Goal: Transaction & Acquisition: Purchase product/service

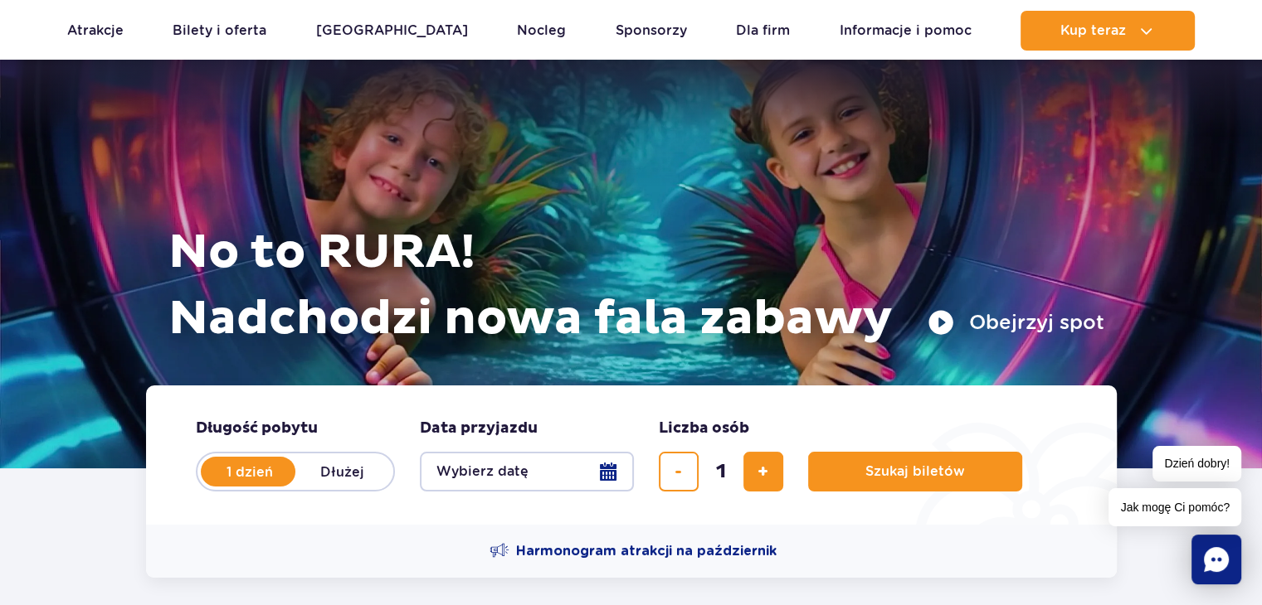
scroll to position [249, 0]
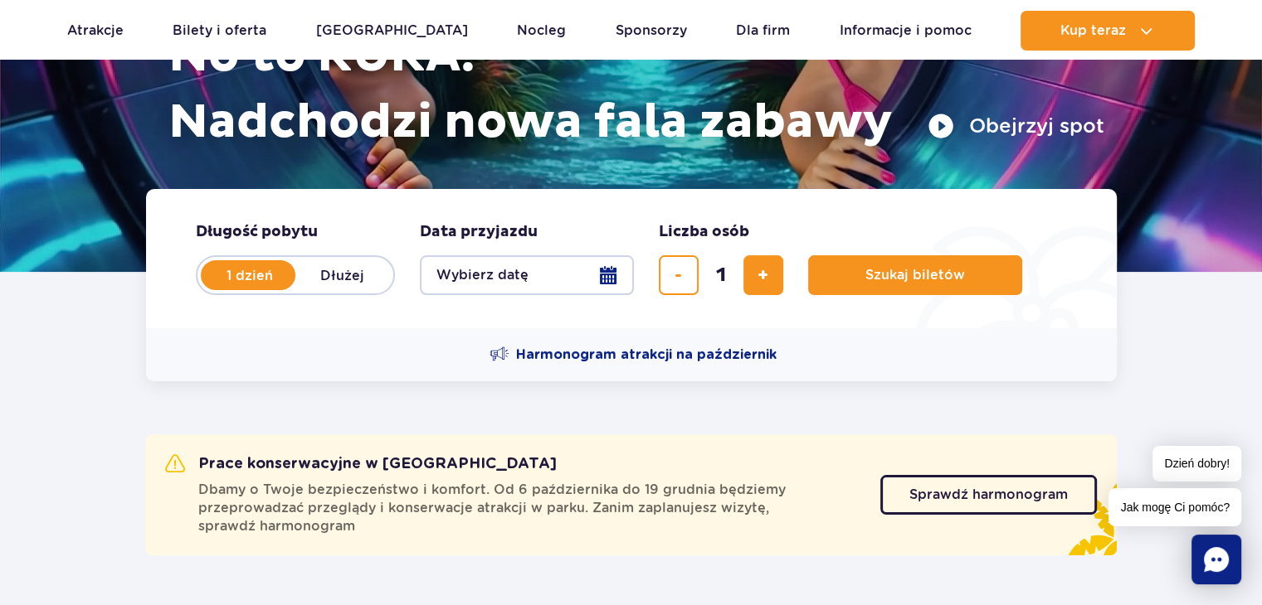
click at [614, 287] on button "Wybierz datę" at bounding box center [527, 275] width 214 height 40
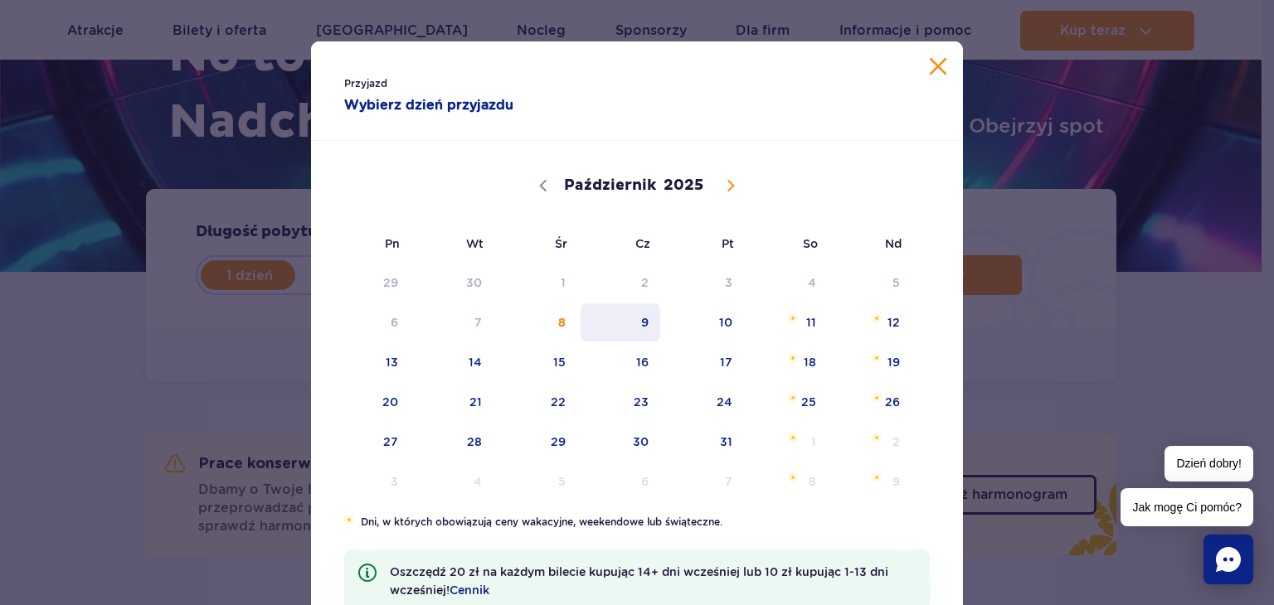
click at [647, 323] on span "9" at bounding box center [621, 323] width 84 height 38
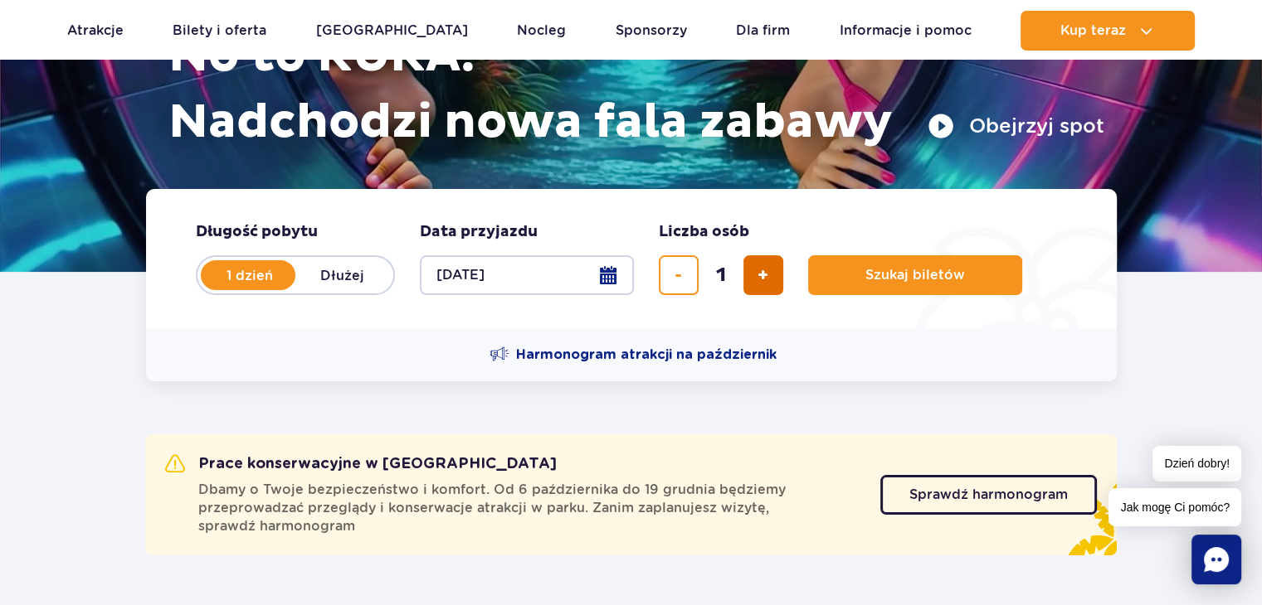
click at [759, 275] on span "dodaj bilet" at bounding box center [762, 275] width 11 height 0
type input "5"
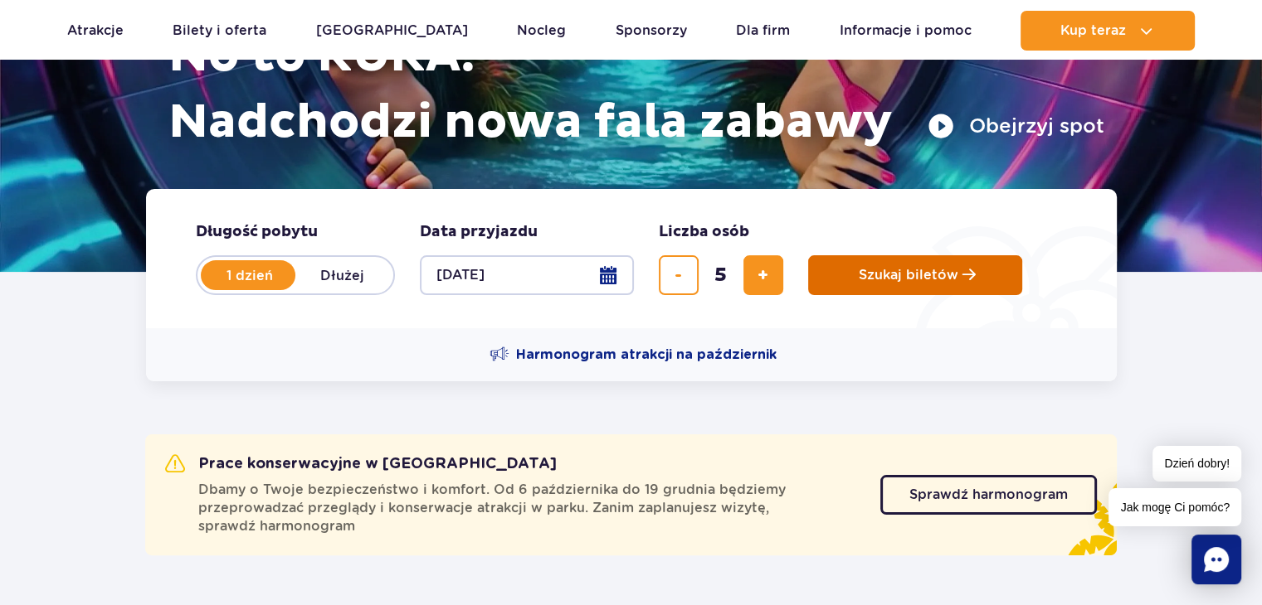
click at [858, 270] on button "Szukaj biletów" at bounding box center [915, 275] width 214 height 40
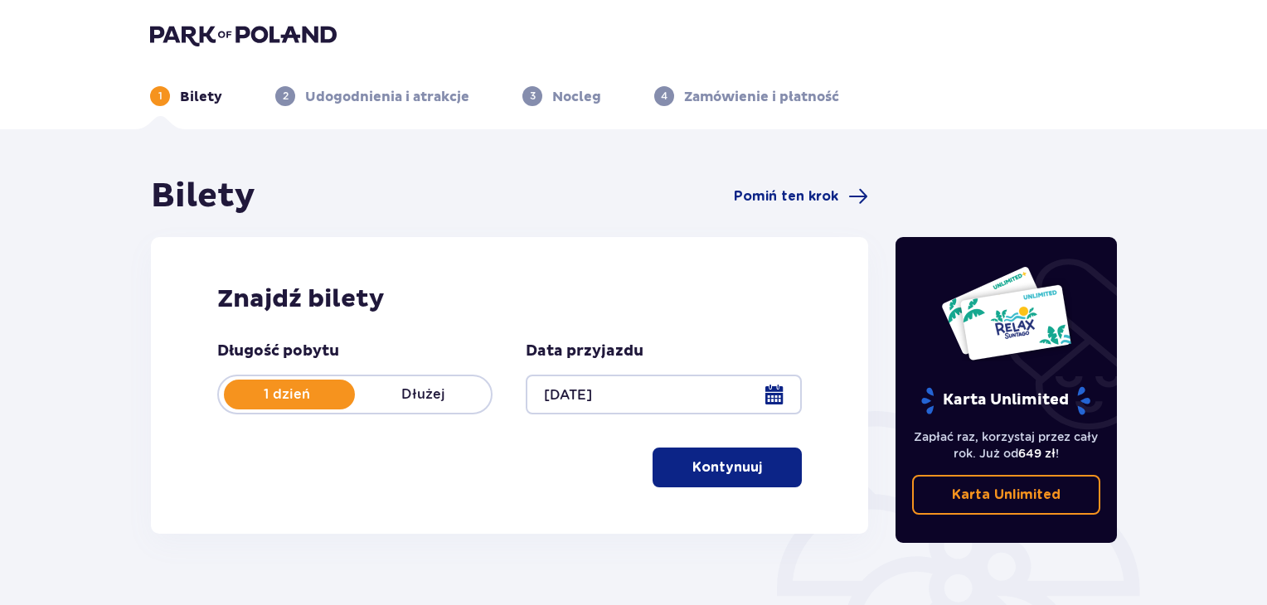
click at [737, 476] on p "Kontynuuj" at bounding box center [728, 468] width 70 height 18
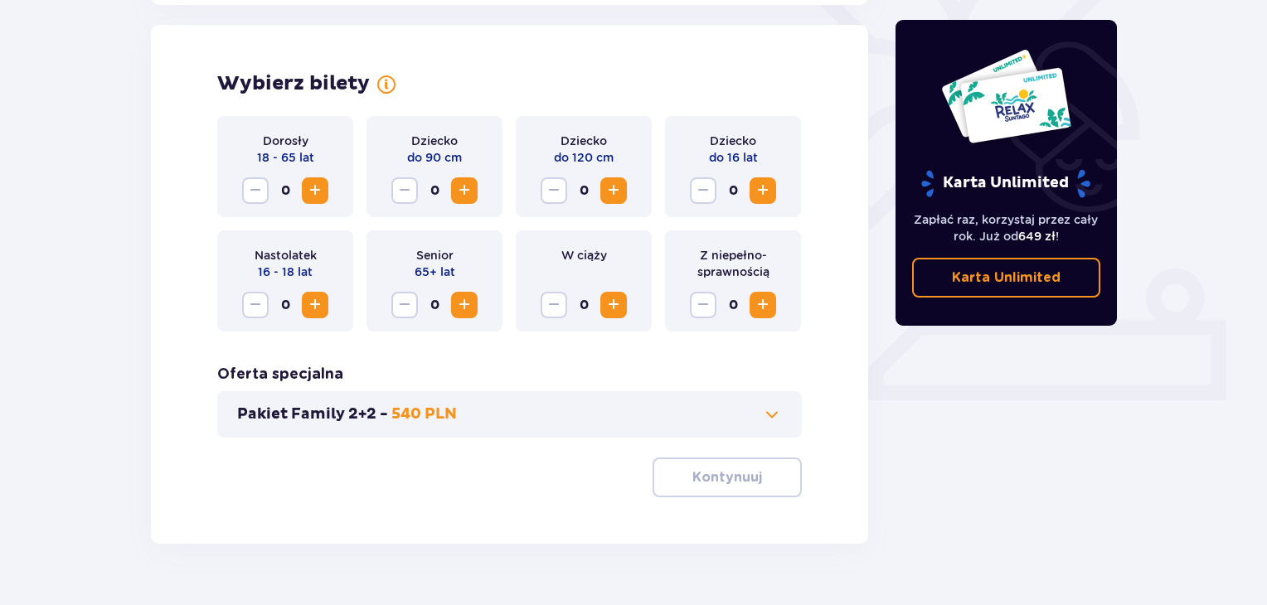
scroll to position [461, 0]
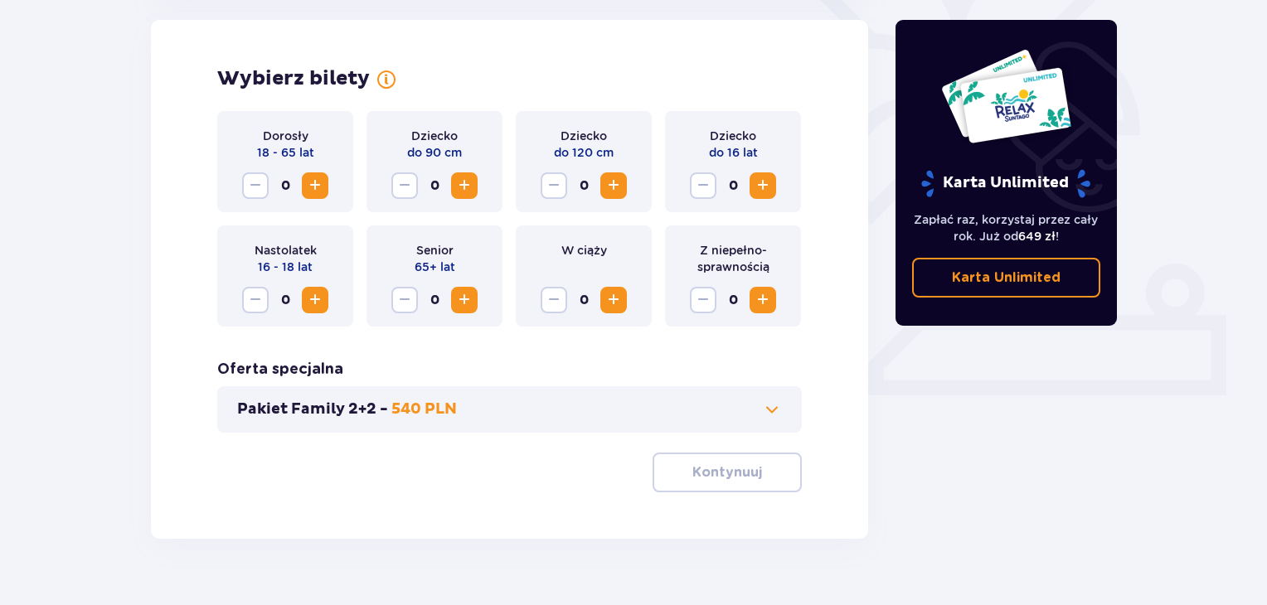
click at [319, 179] on span "Zwiększ" at bounding box center [315, 186] width 20 height 20
click at [620, 188] on span "Zwiększ" at bounding box center [614, 186] width 20 height 20
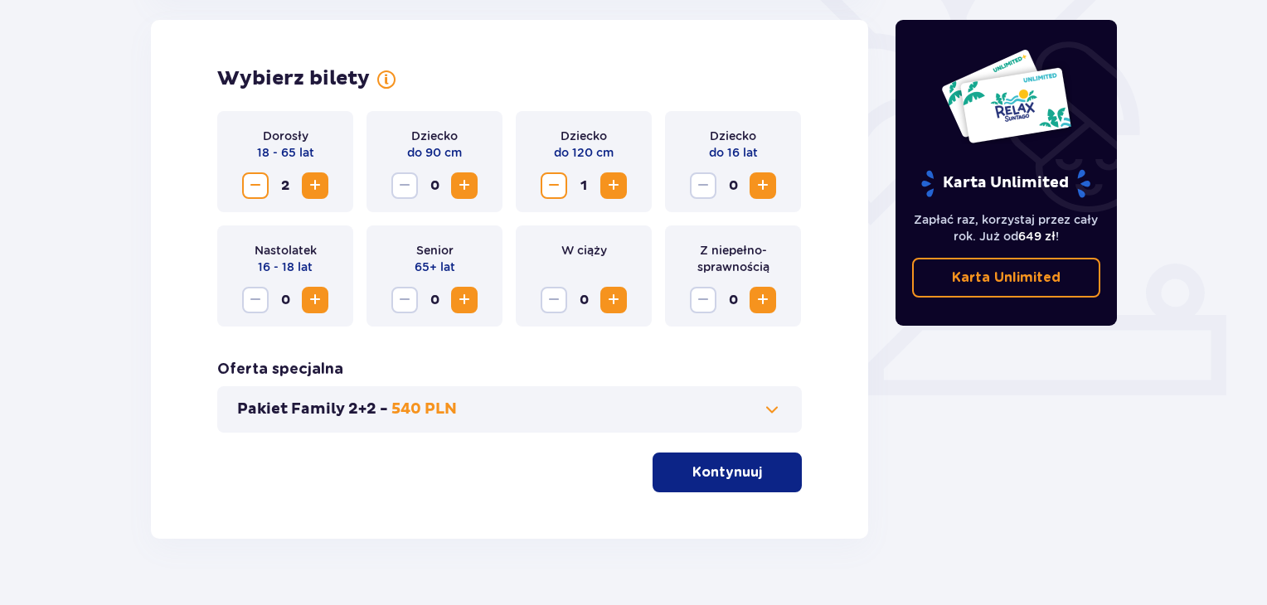
click at [620, 188] on span "Zwiększ" at bounding box center [614, 186] width 20 height 20
click at [763, 187] on span "Zwiększ" at bounding box center [763, 186] width 20 height 20
click at [724, 469] on p "Kontynuuj" at bounding box center [728, 473] width 70 height 18
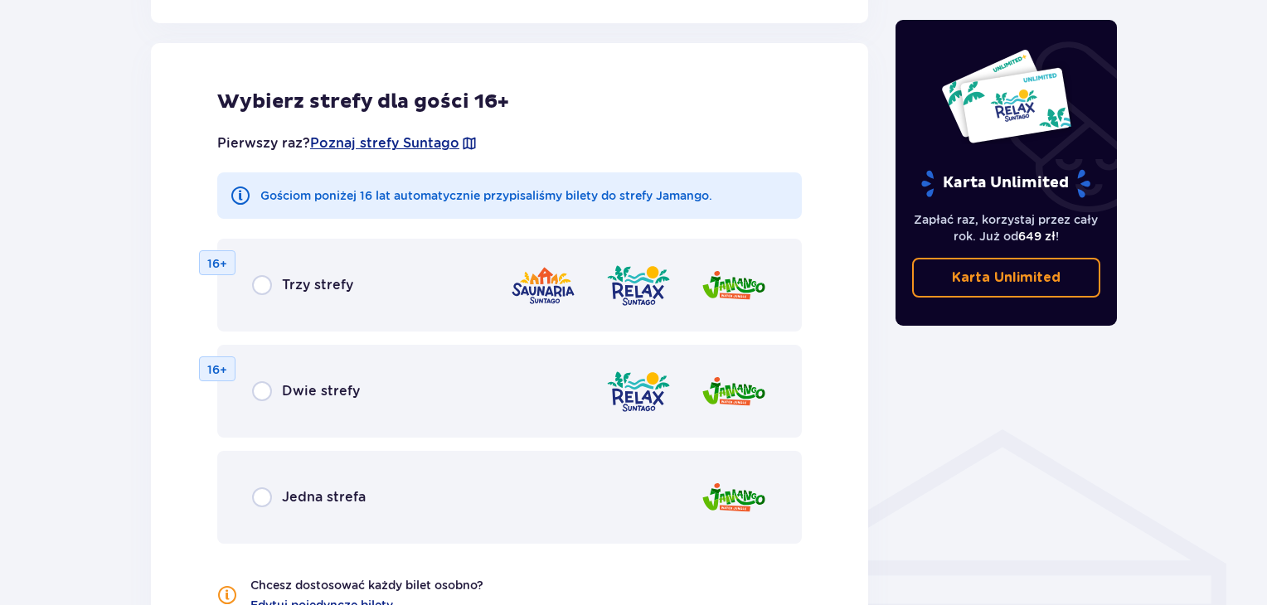
scroll to position [921, 0]
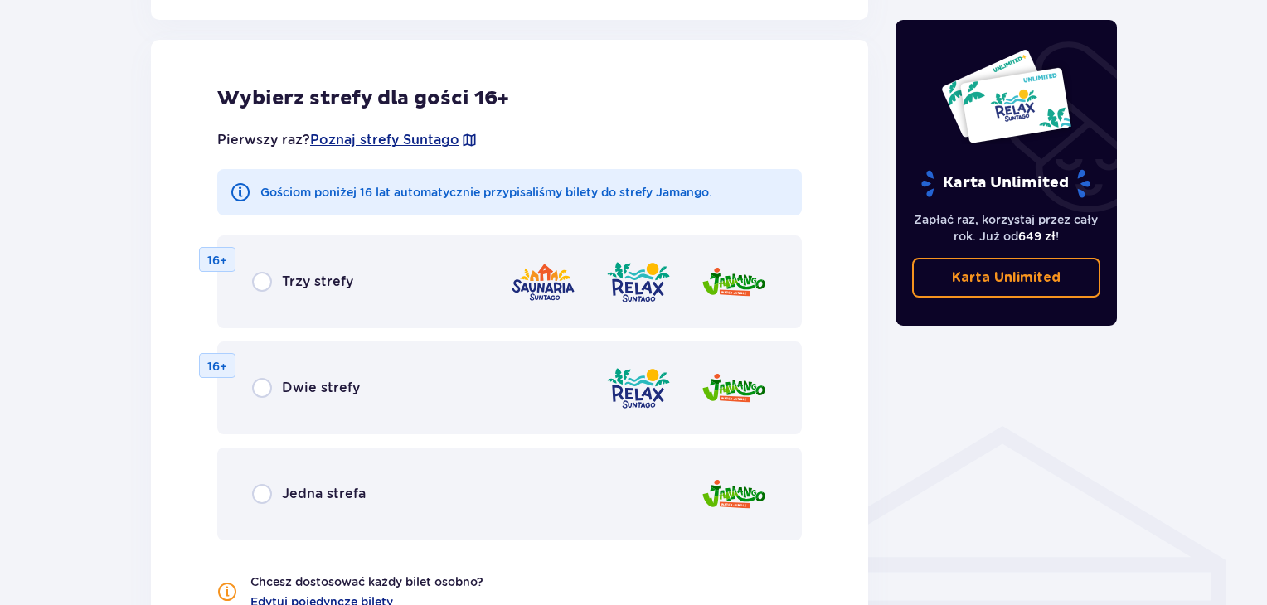
click at [253, 496] on input "radio" at bounding box center [262, 494] width 20 height 20
radio input "true"
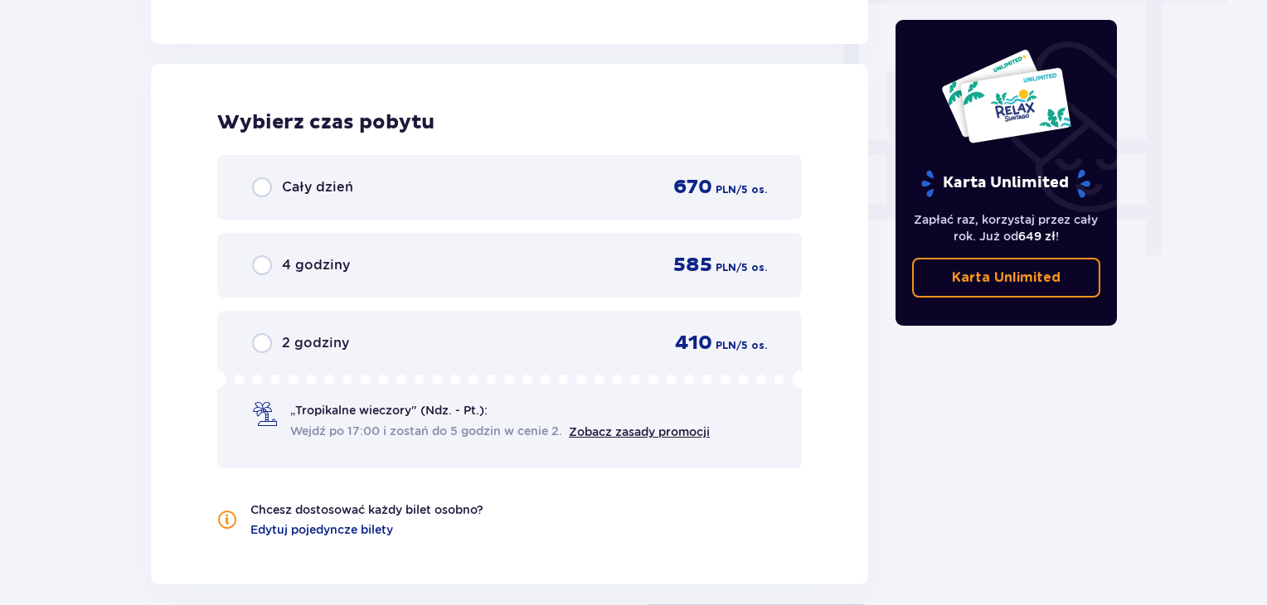
scroll to position [1558, 0]
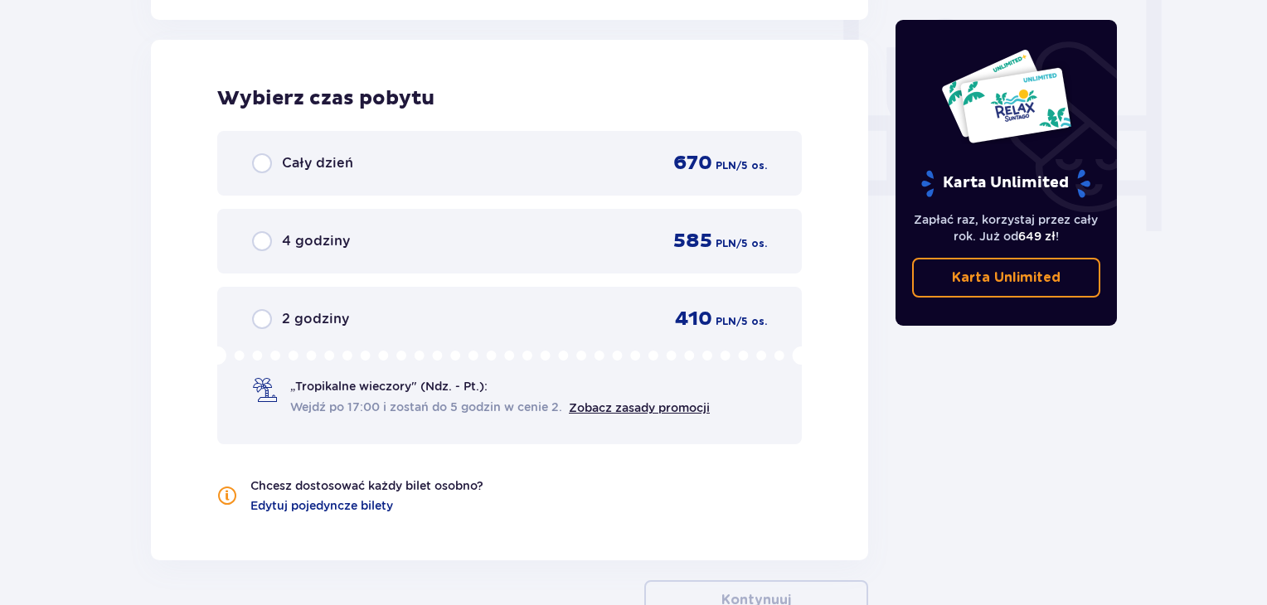
click at [260, 158] on input "radio" at bounding box center [262, 163] width 20 height 20
radio input "true"
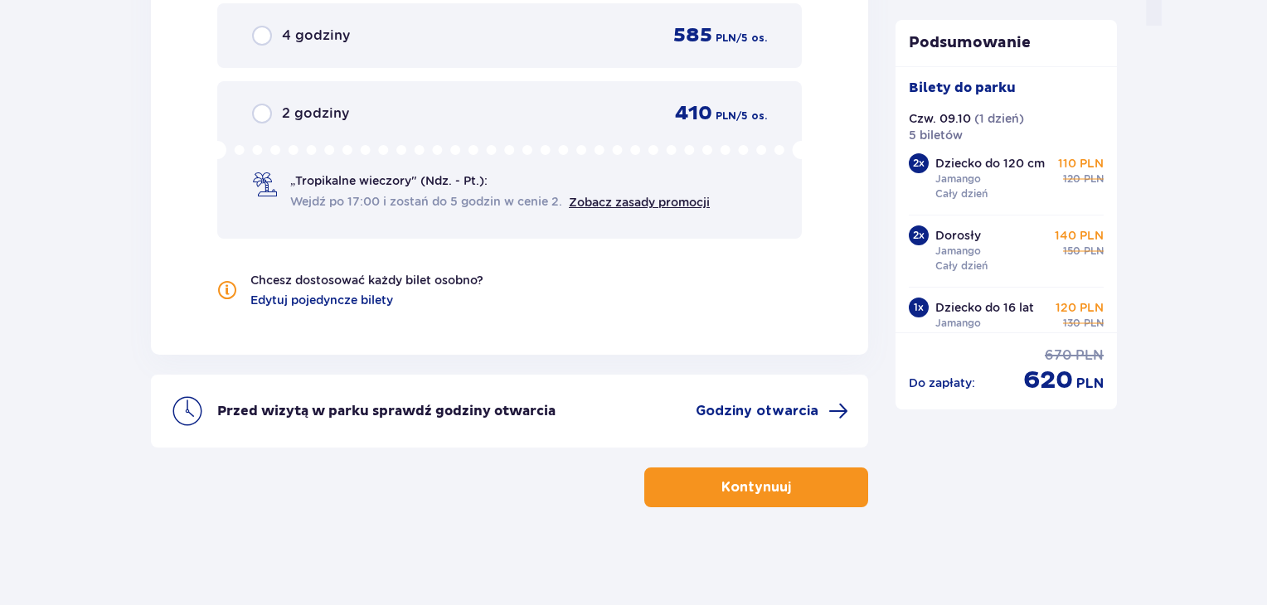
scroll to position [0, 0]
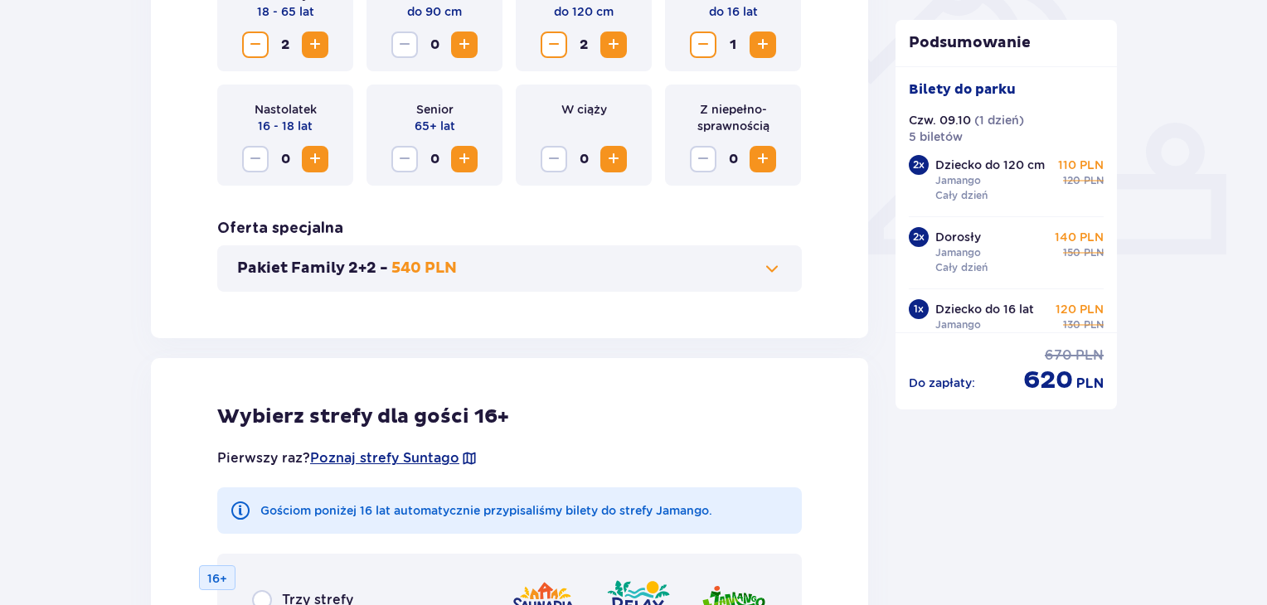
click at [748, 270] on button "Pakiet Family 2+2 - 540 PLN" at bounding box center [509, 269] width 545 height 20
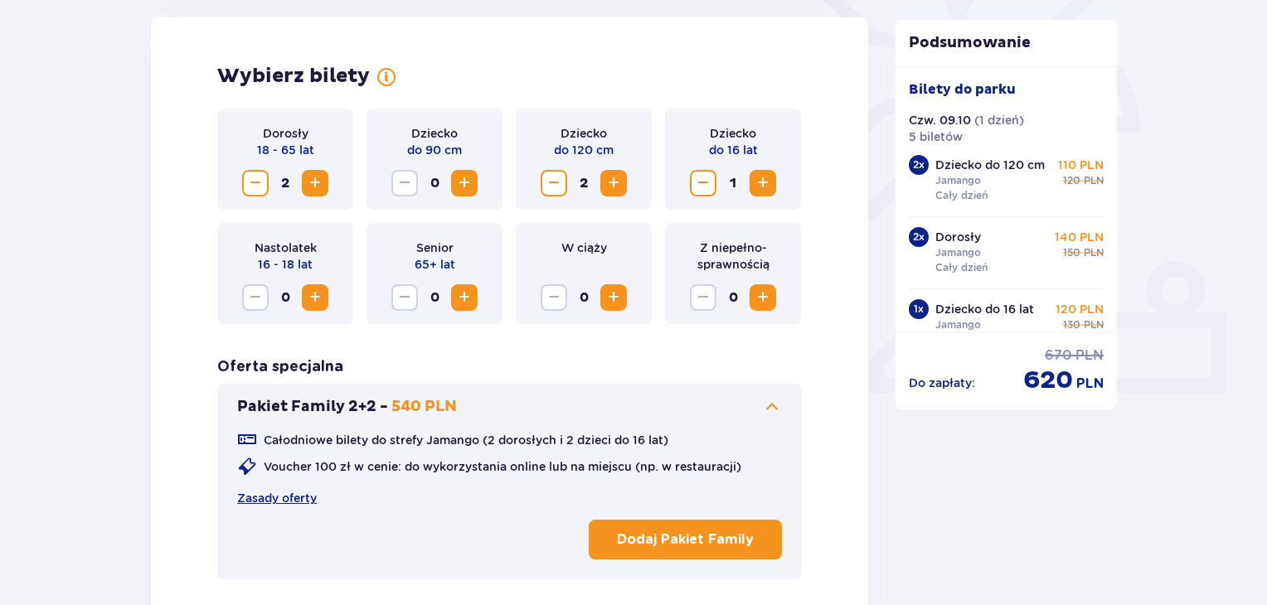
scroll to position [461, 0]
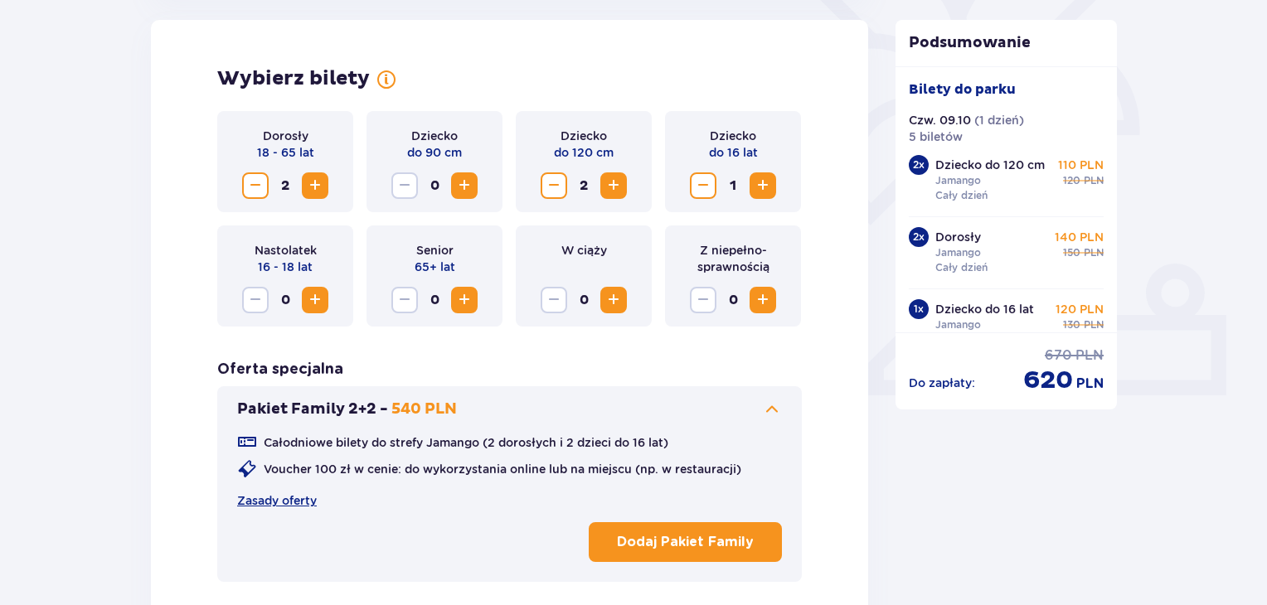
click at [686, 536] on p "Dodaj Pakiet Family" at bounding box center [685, 542] width 137 height 18
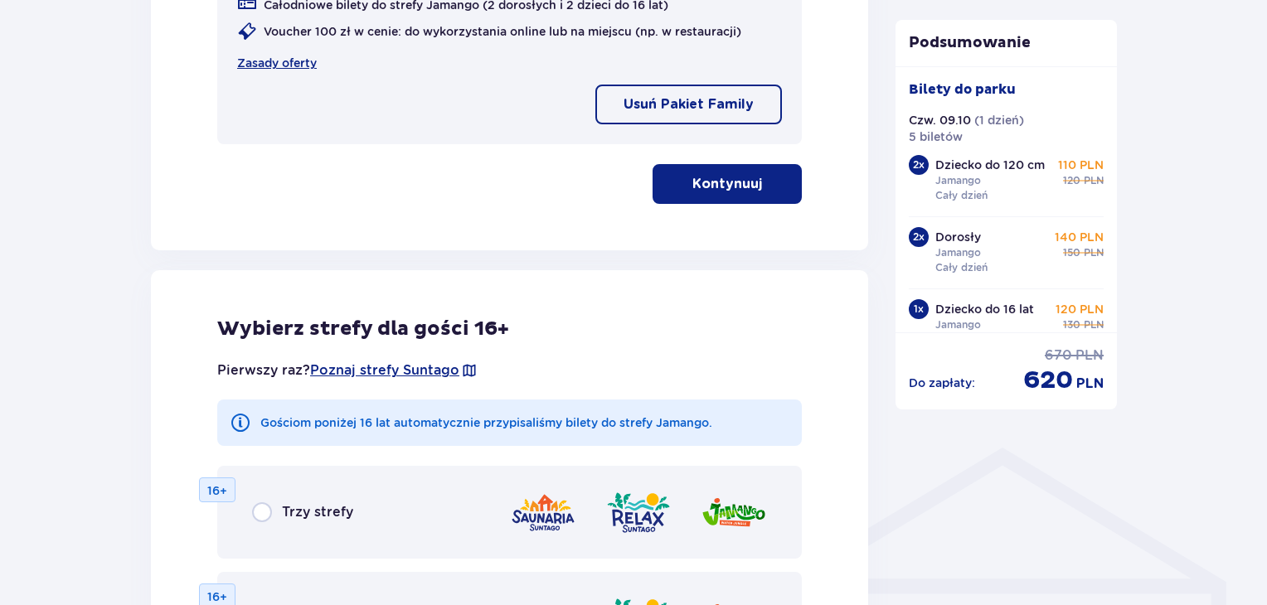
scroll to position [959, 0]
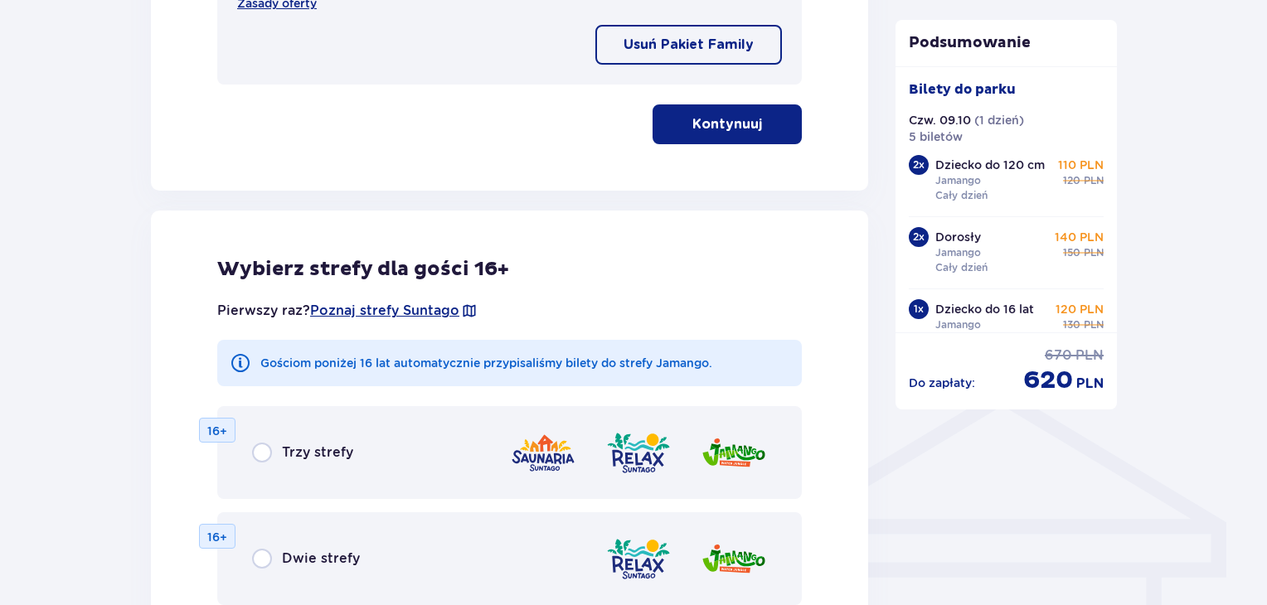
click at [760, 138] on button "Kontynuuj" at bounding box center [727, 125] width 149 height 40
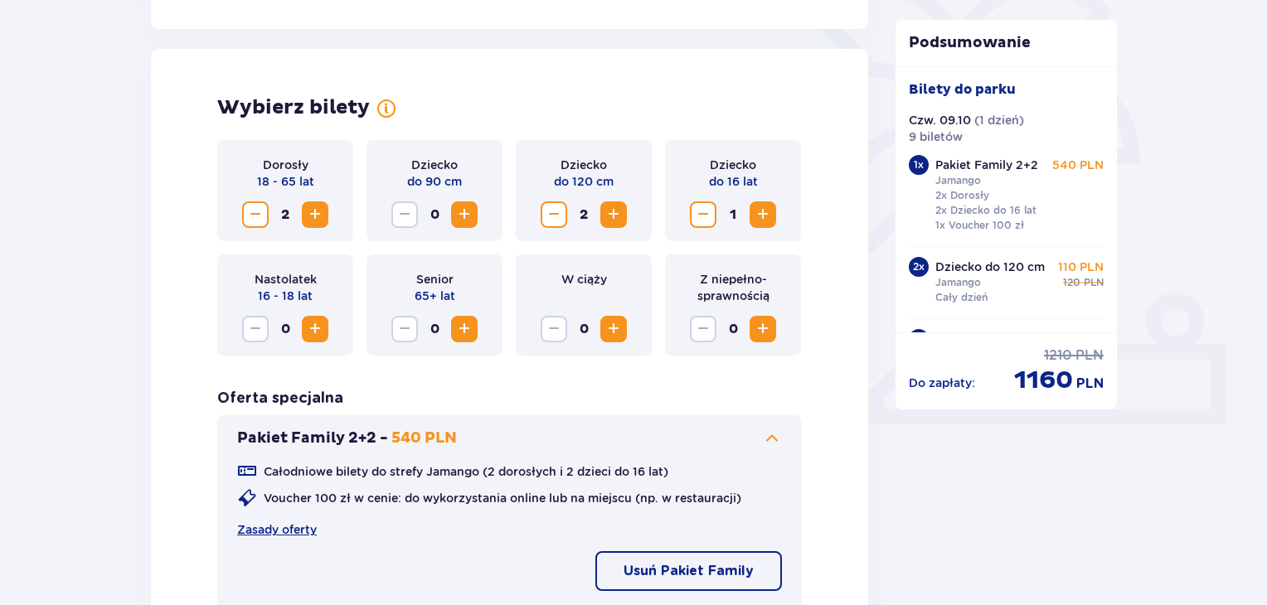
scroll to position [426, 0]
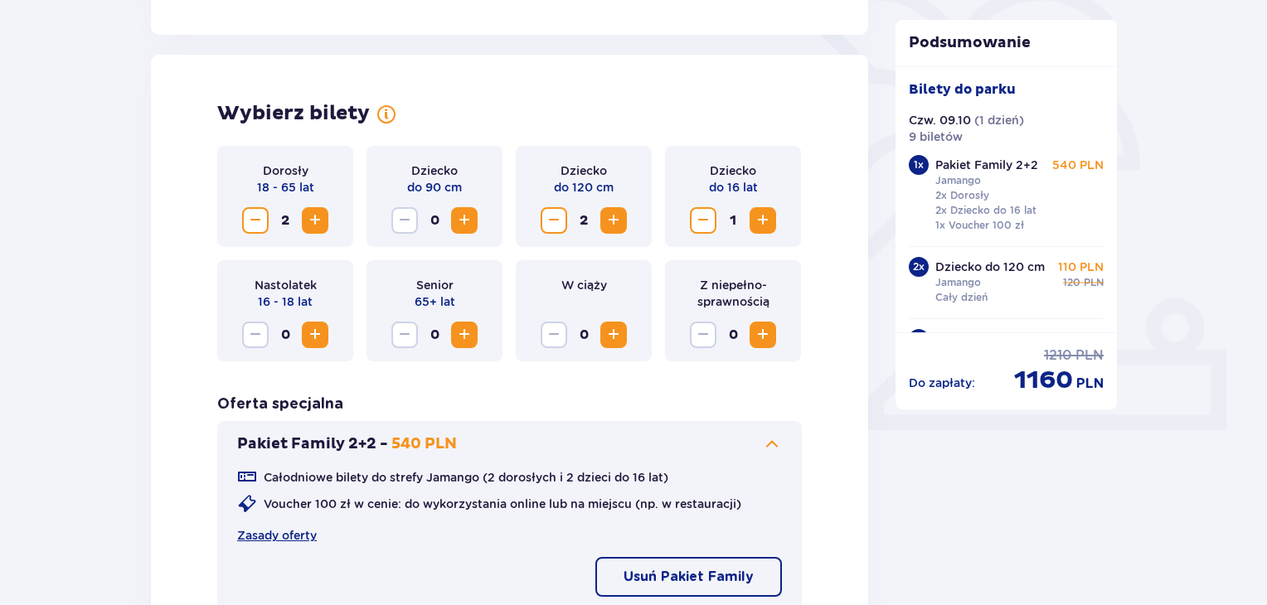
click at [708, 224] on span "Zmniejsz" at bounding box center [703, 221] width 20 height 20
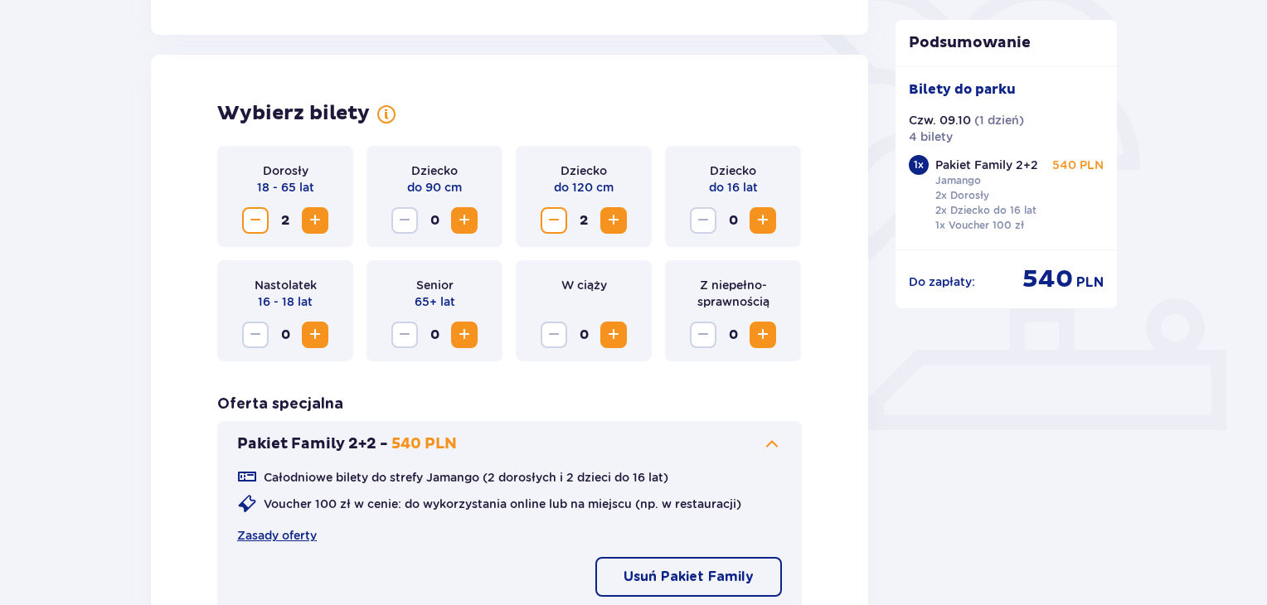
click at [548, 222] on span "Zmniejsz" at bounding box center [554, 221] width 20 height 20
click at [257, 226] on span "Zmniejsz" at bounding box center [256, 221] width 20 height 20
click at [610, 225] on span "Zwiększ" at bounding box center [614, 221] width 20 height 20
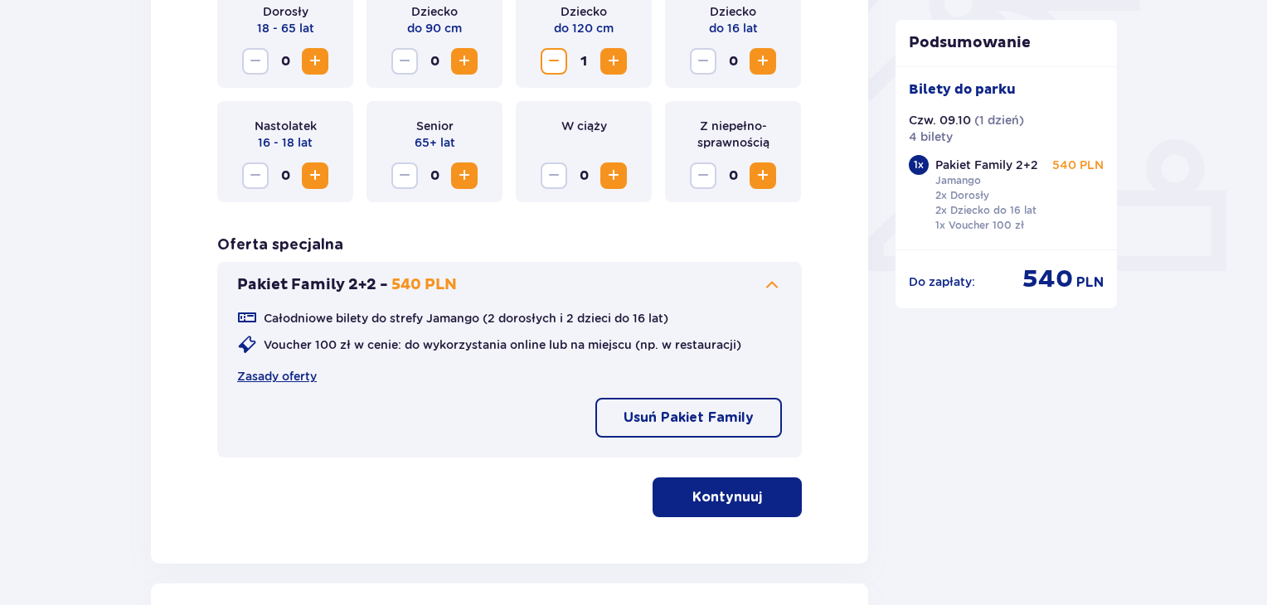
scroll to position [592, 0]
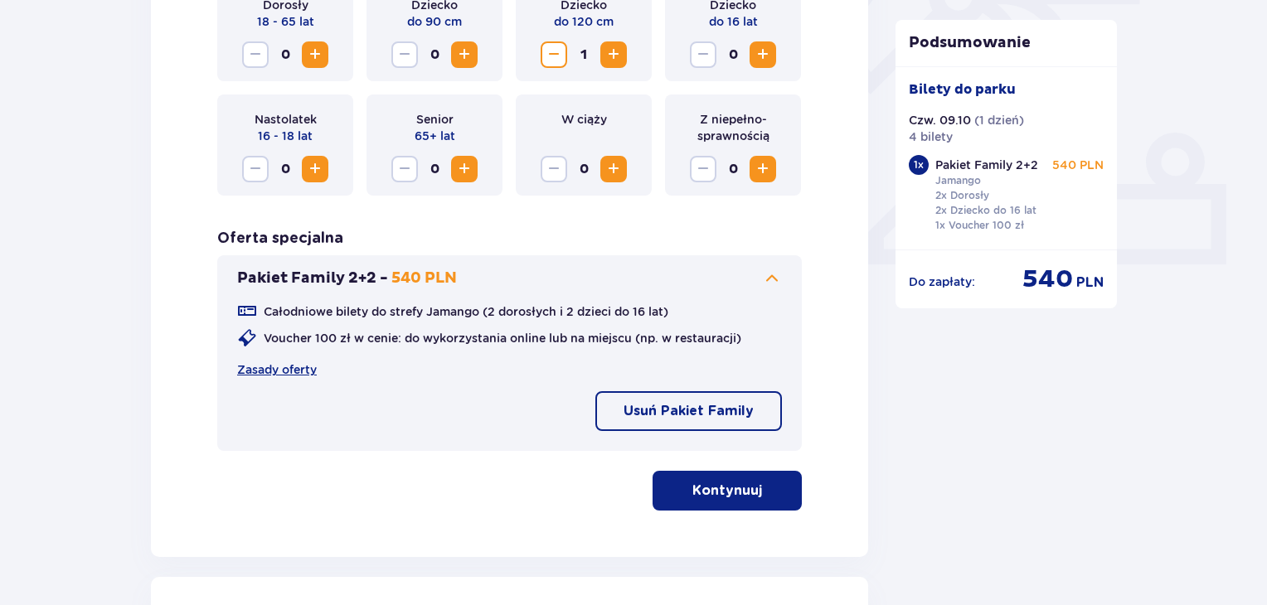
click at [723, 485] on p "Kontynuuj" at bounding box center [728, 491] width 70 height 18
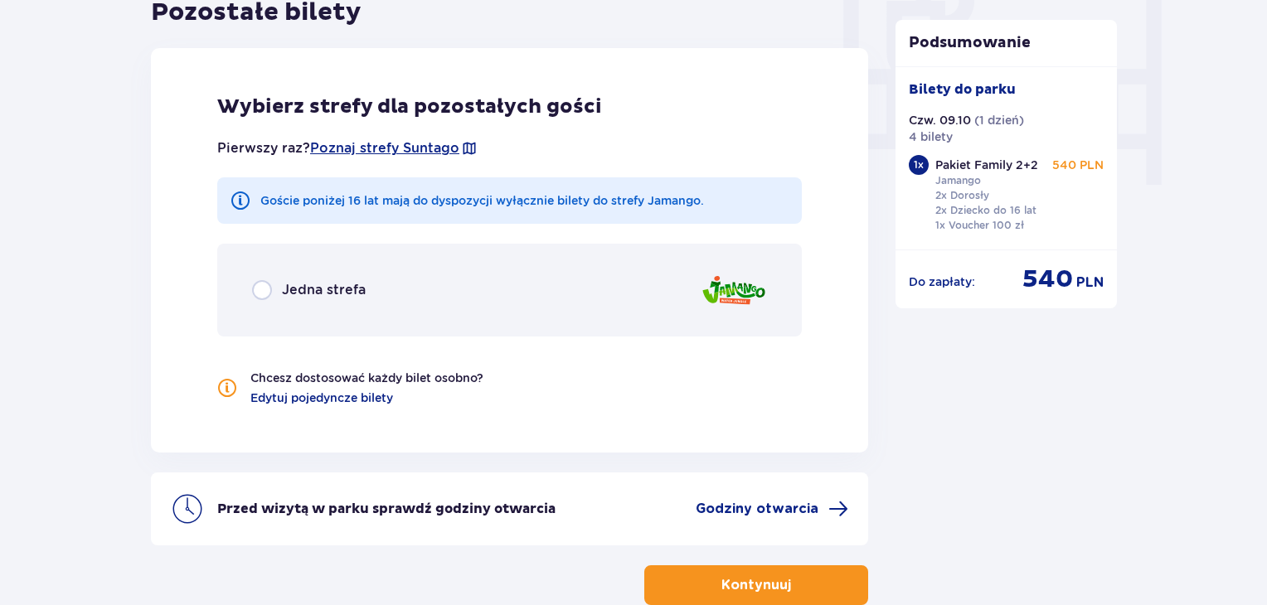
scroll to position [1610, 0]
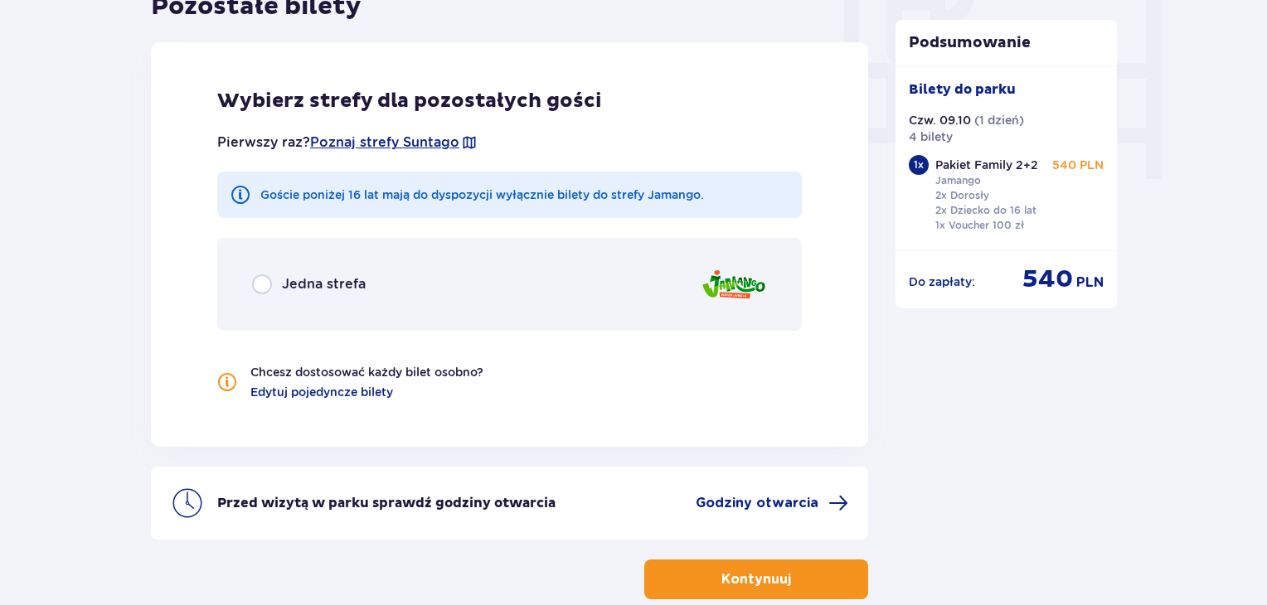
click at [263, 286] on input "radio" at bounding box center [262, 285] width 20 height 20
radio input "true"
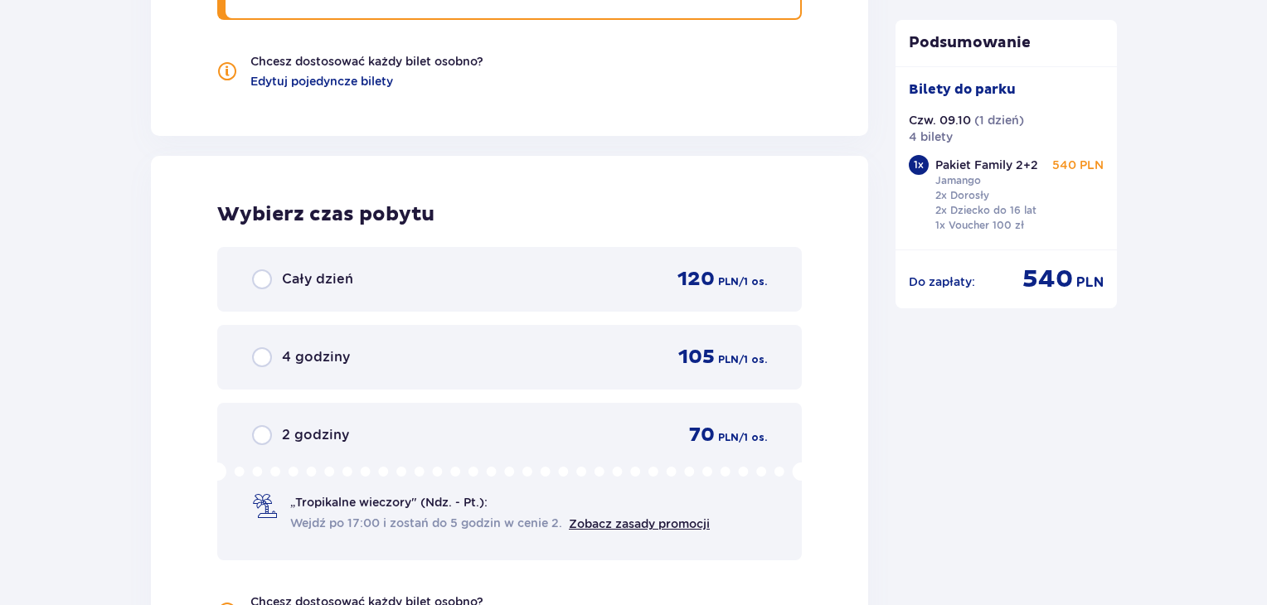
scroll to position [1899, 0]
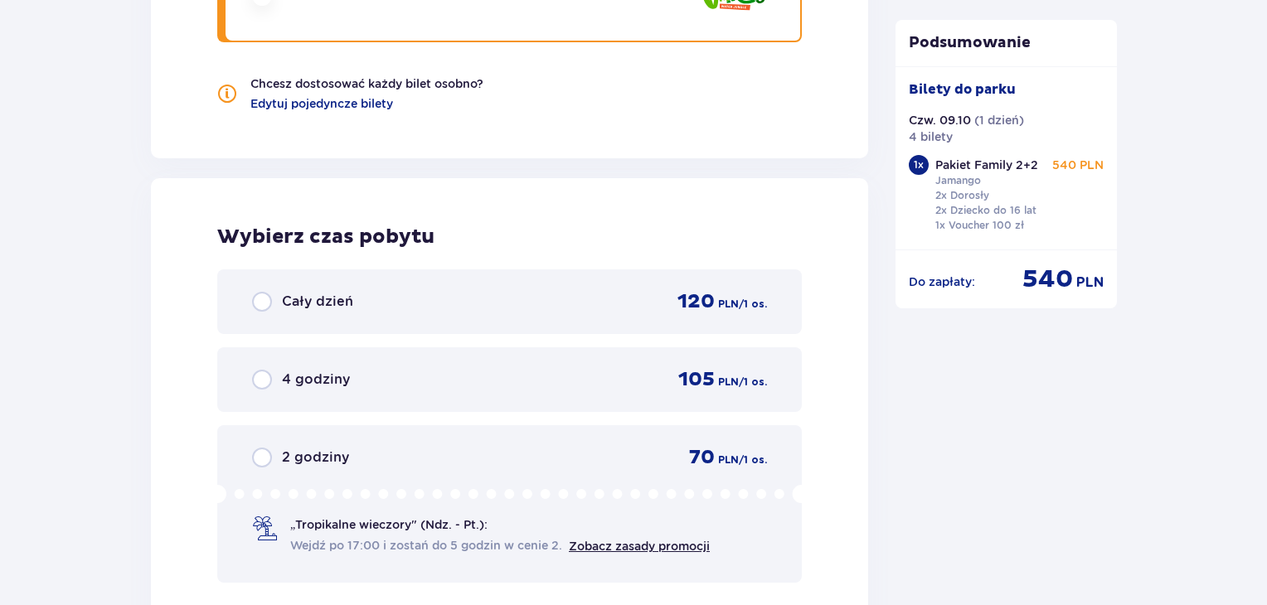
click at [269, 294] on input "radio" at bounding box center [262, 302] width 20 height 20
radio input "true"
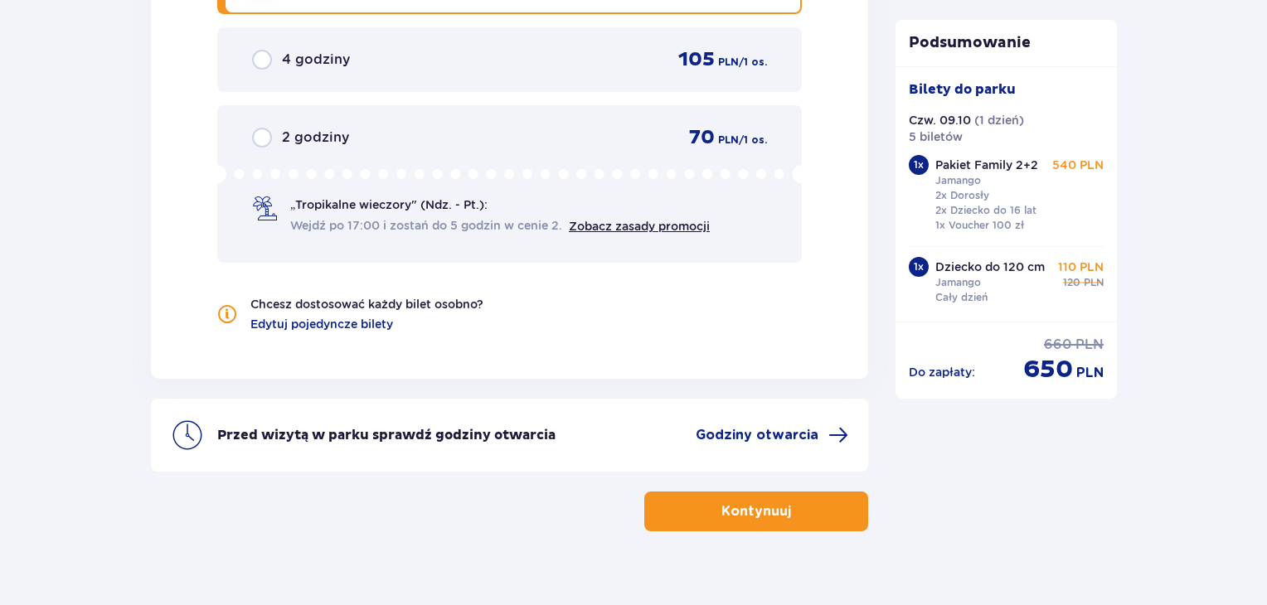
scroll to position [2240, 0]
